Goal: Connect with others: Connect with others

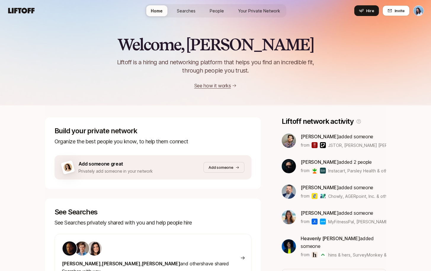
click at [267, 7] on link "Your Private Network" at bounding box center [259, 10] width 52 height 11
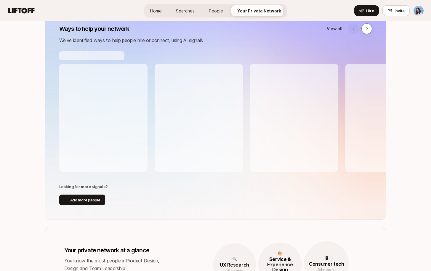
scroll to position [41, 0]
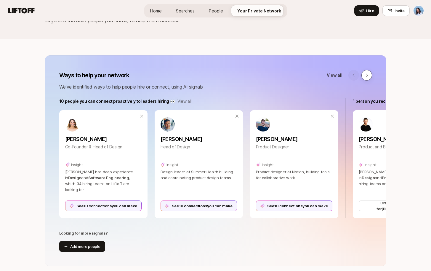
click at [366, 77] on icon at bounding box center [366, 75] width 5 height 5
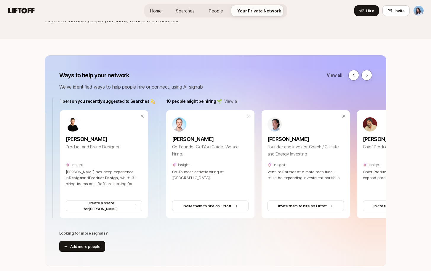
scroll to position [0, 294]
click at [356, 75] on icon at bounding box center [353, 75] width 5 height 5
click at [356, 74] on icon at bounding box center [353, 75] width 5 height 5
click at [357, 75] on button at bounding box center [353, 75] width 11 height 11
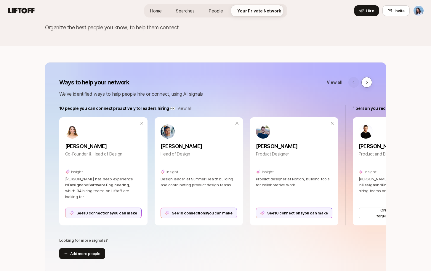
scroll to position [37, 0]
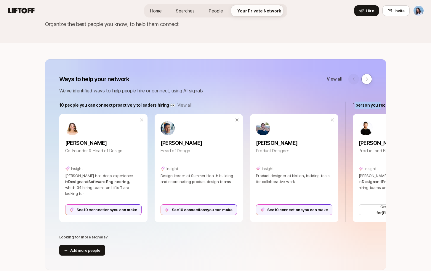
drag, startPoint x: 355, startPoint y: 106, endPoint x: 384, endPoint y: 105, distance: 28.8
click at [381, 105] on p "1 person you recently suggested to Searches 💫" at bounding box center [400, 105] width 95 height 7
click at [384, 105] on p "1 person you recently suggested to Searches 💫" at bounding box center [400, 105] width 95 height 7
click at [367, 79] on icon at bounding box center [367, 78] width 2 height 3
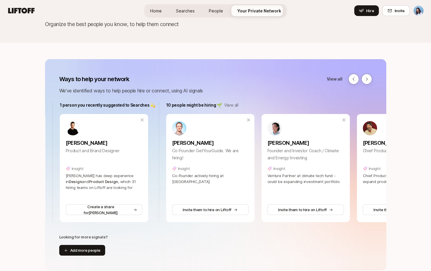
scroll to position [0, 294]
click at [369, 79] on button at bounding box center [366, 79] width 11 height 11
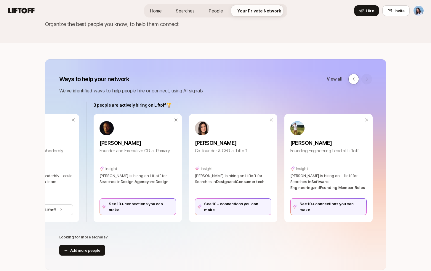
scroll to position [0, 660]
click at [351, 79] on button at bounding box center [353, 79] width 11 height 11
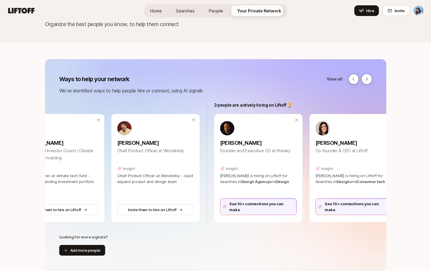
click at [351, 79] on button at bounding box center [353, 79] width 11 height 11
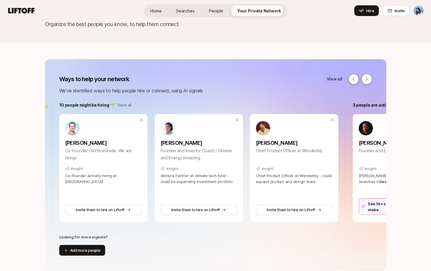
click at [351, 79] on button at bounding box center [353, 79] width 11 height 11
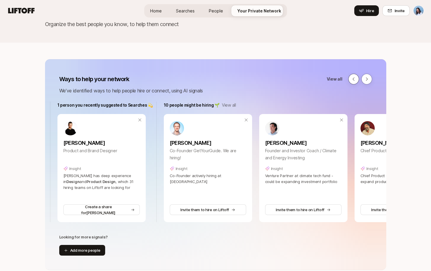
scroll to position [0, 294]
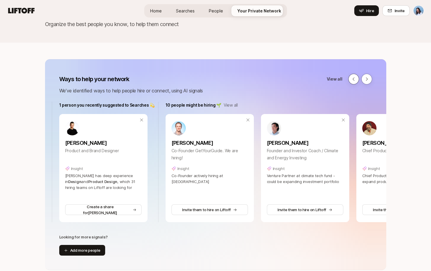
click at [353, 80] on icon at bounding box center [353, 79] width 5 height 5
click at [357, 78] on button at bounding box center [353, 79] width 11 height 11
click at [353, 82] on button at bounding box center [353, 79] width 11 height 11
click at [354, 78] on icon at bounding box center [354, 78] width 2 height 3
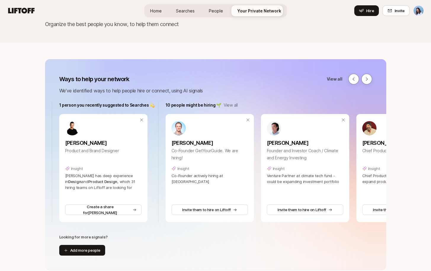
click at [343, 79] on div "View all" at bounding box center [349, 79] width 45 height 11
click at [230, 104] on p "View all" at bounding box center [231, 105] width 14 height 7
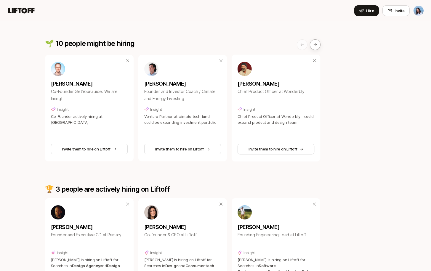
scroll to position [373, 0]
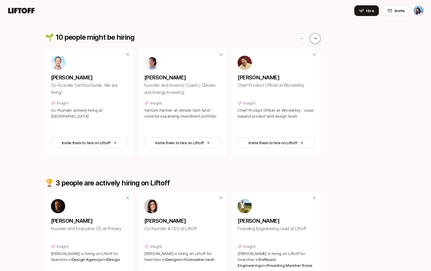
click at [318, 36] on button at bounding box center [315, 38] width 11 height 11
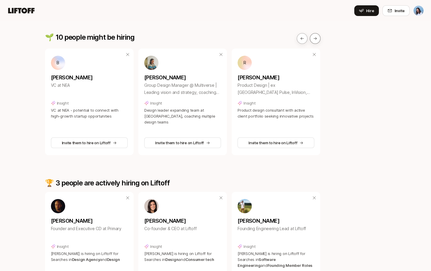
click at [317, 38] on icon at bounding box center [315, 38] width 4 height 4
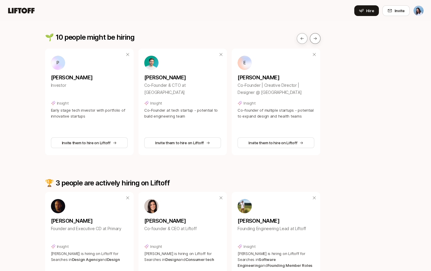
click at [317, 38] on icon at bounding box center [315, 38] width 4 height 4
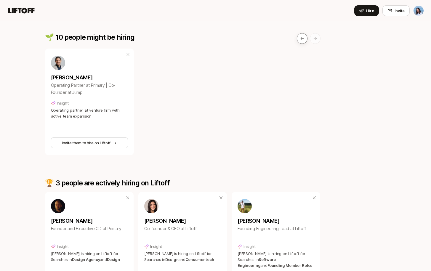
click at [302, 39] on icon at bounding box center [301, 38] width 3 height 3
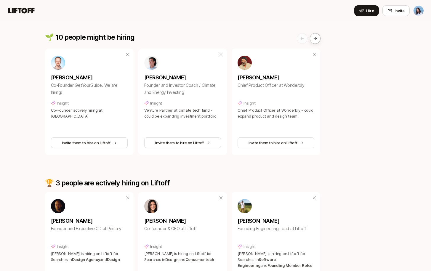
scroll to position [37, 0]
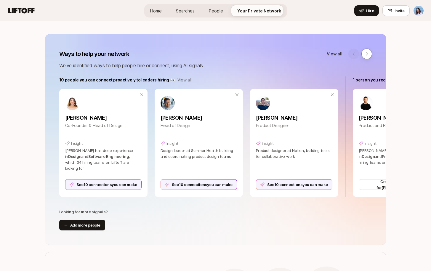
scroll to position [62, 0]
click at [368, 52] on icon at bounding box center [366, 53] width 5 height 5
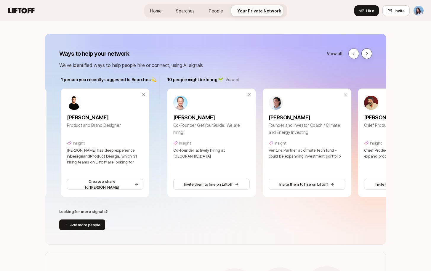
scroll to position [0, 294]
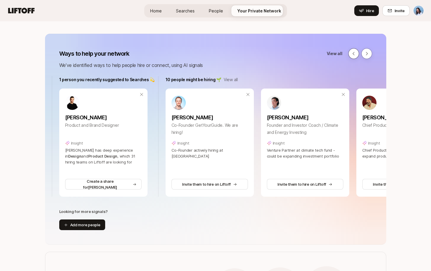
click at [355, 52] on icon at bounding box center [353, 53] width 5 height 5
click at [355, 55] on icon at bounding box center [353, 53] width 5 height 5
click at [368, 52] on icon at bounding box center [366, 53] width 5 height 5
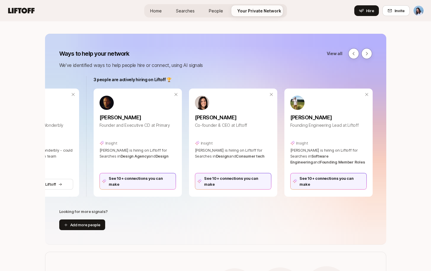
scroll to position [0, 660]
click at [366, 52] on div at bounding box center [360, 53] width 24 height 11
click at [354, 51] on icon at bounding box center [353, 53] width 5 height 5
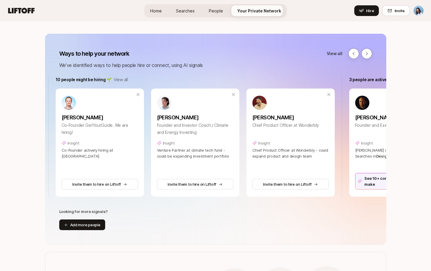
scroll to position [0, 400]
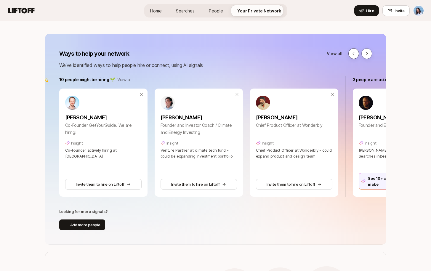
click at [354, 56] on button at bounding box center [353, 53] width 11 height 11
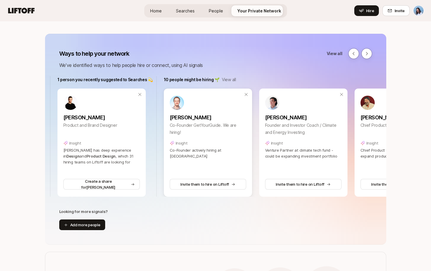
scroll to position [0, 294]
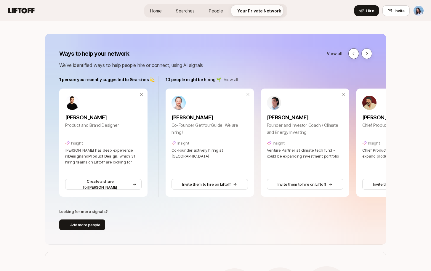
click at [354, 54] on icon at bounding box center [353, 53] width 5 height 5
click at [354, 57] on button at bounding box center [353, 53] width 11 height 11
click at [355, 53] on icon at bounding box center [353, 53] width 5 height 5
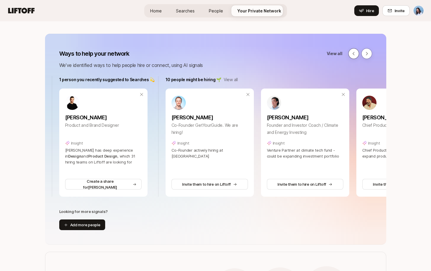
click at [355, 53] on icon at bounding box center [353, 53] width 5 height 5
click at [351, 54] on icon at bounding box center [353, 53] width 5 height 5
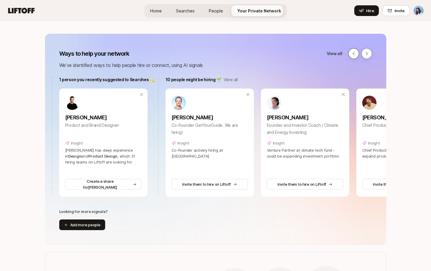
click at [351, 54] on icon at bounding box center [353, 53] width 5 height 5
click at [386, 61] on div "Ways to help your network View all We’ve identified ways to help people hire or…" at bounding box center [215, 58] width 341 height 21
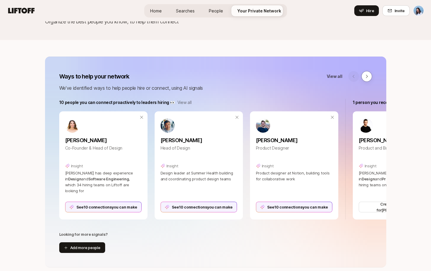
scroll to position [40, 0]
click at [367, 78] on icon at bounding box center [366, 76] width 5 height 5
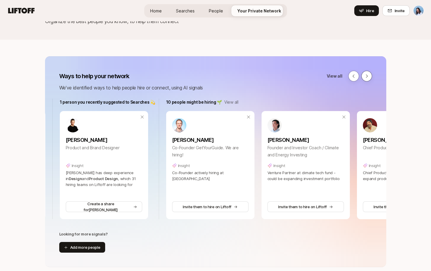
scroll to position [0, 294]
drag, startPoint x: 197, startPoint y: 101, endPoint x: 211, endPoint y: 102, distance: 13.6
click at [210, 102] on p "10 people might be hiring 🌱" at bounding box center [194, 102] width 56 height 7
click at [206, 103] on p "10 people might be hiring 🌱" at bounding box center [194, 102] width 56 height 7
click at [367, 78] on icon at bounding box center [366, 76] width 5 height 5
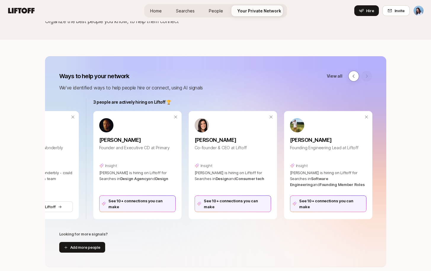
scroll to position [0, 660]
click at [351, 77] on icon at bounding box center [353, 76] width 5 height 5
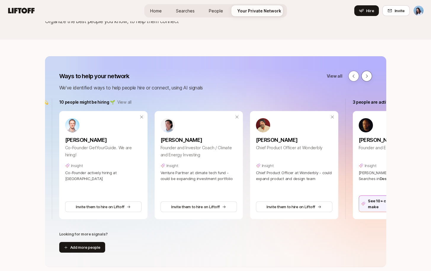
click at [367, 75] on icon at bounding box center [366, 76] width 5 height 5
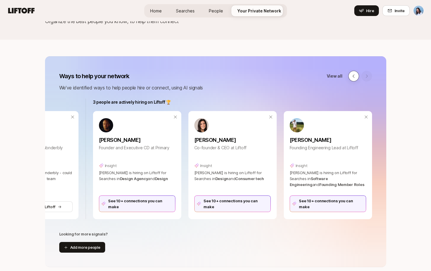
click at [353, 79] on button at bounding box center [353, 76] width 11 height 11
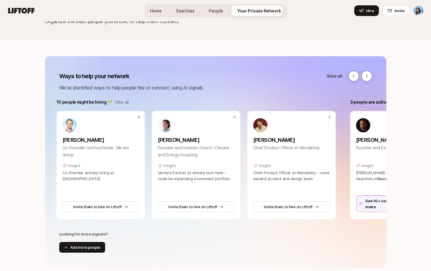
click at [355, 76] on icon at bounding box center [353, 76] width 5 height 5
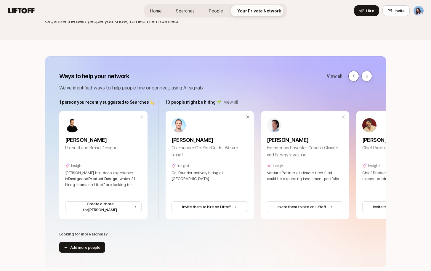
scroll to position [0, 294]
click at [354, 76] on icon at bounding box center [353, 76] width 5 height 5
click at [355, 78] on icon at bounding box center [353, 76] width 5 height 5
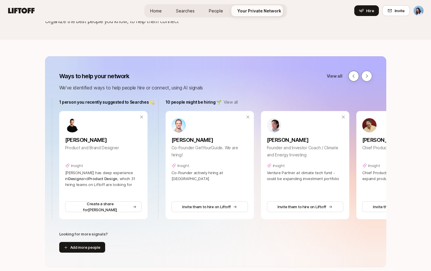
click at [355, 78] on icon at bounding box center [353, 76] width 5 height 5
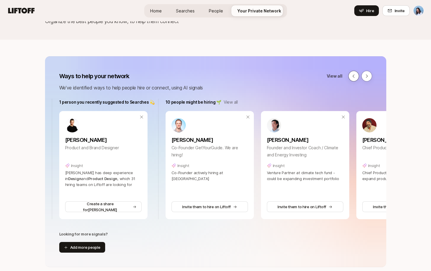
click at [354, 77] on icon at bounding box center [353, 76] width 5 height 5
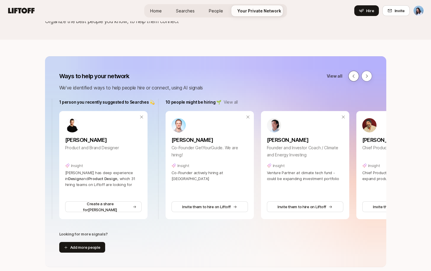
click at [354, 77] on icon at bounding box center [353, 76] width 5 height 5
click at [354, 76] on icon at bounding box center [353, 76] width 5 height 5
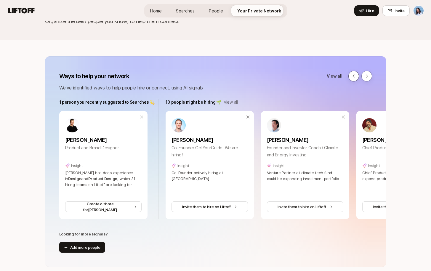
click at [354, 77] on icon at bounding box center [353, 76] width 5 height 5
click at [354, 76] on icon at bounding box center [353, 76] width 5 height 5
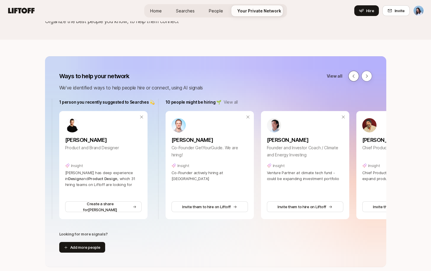
click at [354, 77] on icon at bounding box center [353, 76] width 5 height 5
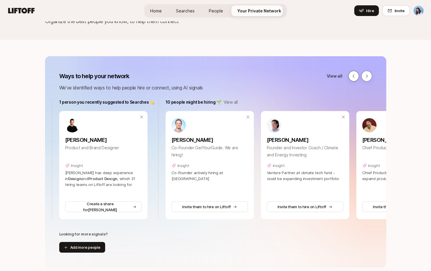
click at [354, 77] on icon at bounding box center [353, 76] width 5 height 5
